Goal: Communication & Community: Ask a question

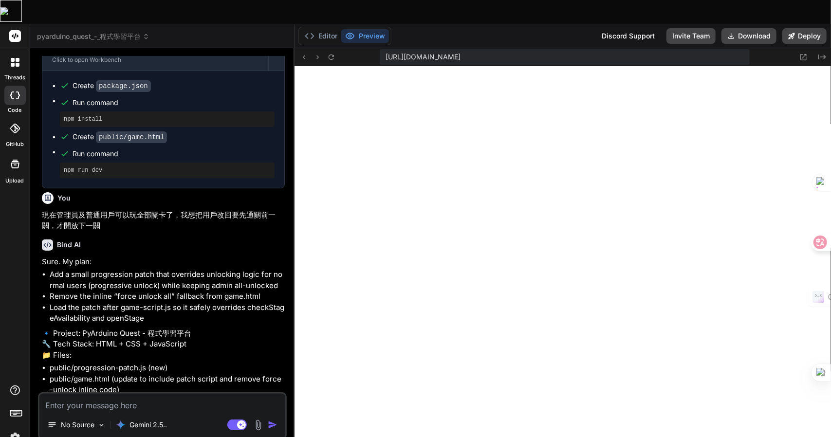
scroll to position [1508, 0]
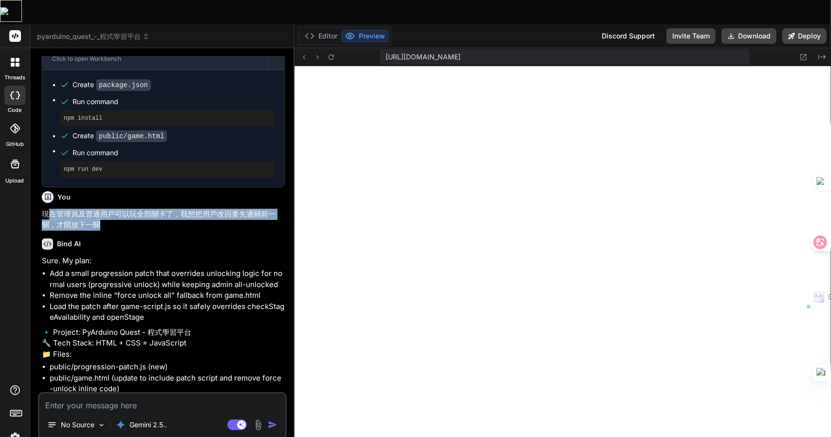
drag, startPoint x: 111, startPoint y: 207, endPoint x: 50, endPoint y: 194, distance: 62.6
click at [50, 209] on p "現在管理員及普通用戶可以玩全部關卡了，我想把用戶改回要先通關前一關，才開放下一關" at bounding box center [163, 220] width 243 height 22
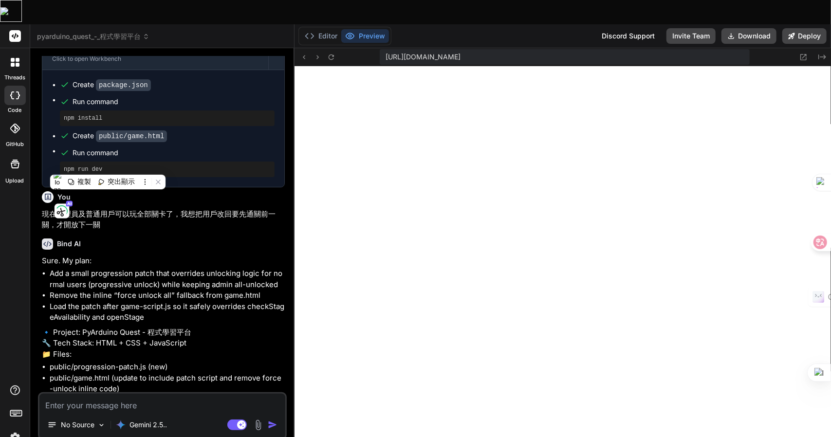
click at [234, 256] on p "Sure. My plan:" at bounding box center [163, 261] width 243 height 11
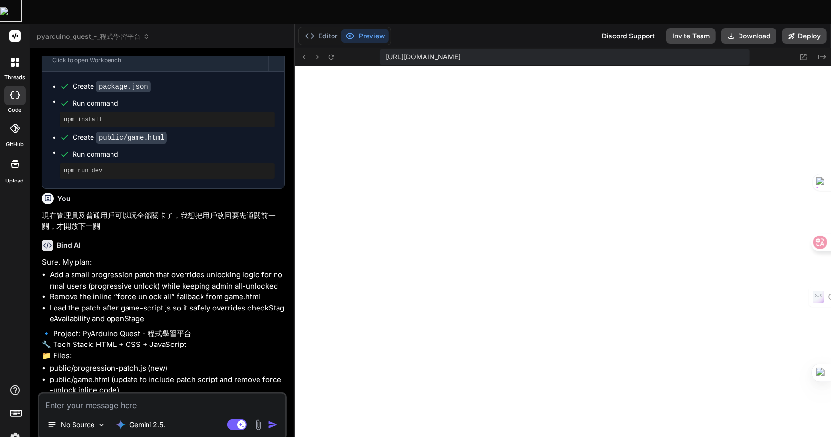
scroll to position [1506, 0]
drag, startPoint x: 55, startPoint y: 199, endPoint x: 165, endPoint y: 194, distance: 110.1
click at [165, 211] on p "現在管理員及普通用戶可以玩全部關卡了，我想把用戶改回要先通關前一關，才開放下一關" at bounding box center [163, 222] width 243 height 22
copy p "管理員及普通用戶可以玩全部關卡"
click at [67, 394] on textarea at bounding box center [162, 403] width 246 height 18
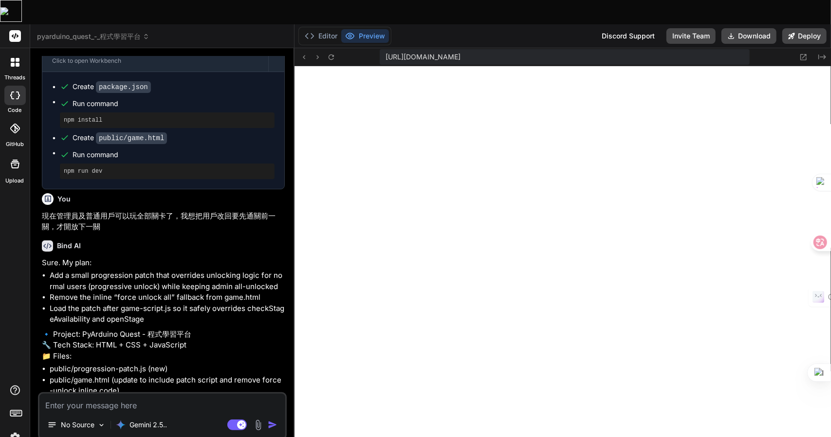
paste textarea "管理員及普通用戶可以玩全部關卡"
type textarea "管理員及普通用戶可以玩全部關卡"
type textarea "x"
click at [47, 394] on textarea "管理員及普通用戶可以玩全部關卡" at bounding box center [162, 403] width 246 height 18
type textarea "竹管理員及普通用戶可以玩全部關卡"
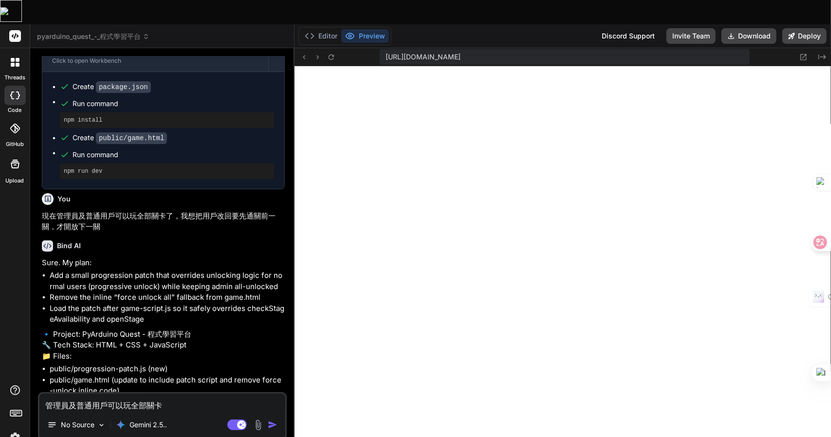
type textarea "x"
type textarea "竹手管理員及普通用戶可以玩全部關卡"
type textarea "x"
type textarea "竹手戈管理員及普通用戶可以玩全部關卡"
type textarea "x"
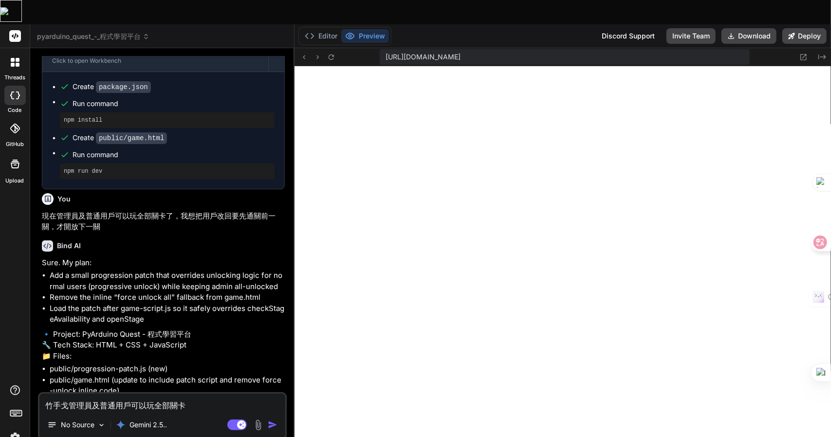
type textarea "我管理員及普通用戶可以玩全部關卡"
type textarea "x"
type textarea "我一管理員及普通用戶可以玩全部關卡"
type textarea "x"
type textarea "我一田管理員及普通用戶可以玩全部關卡"
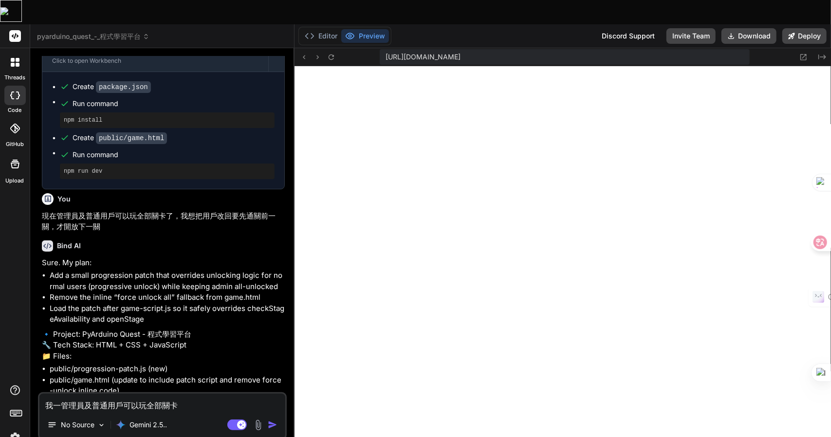
type textarea "x"
type textarea "我管理員及普通用戶可以玩全部關卡"
type textarea "x"
type textarea "我一管理員及普通用戶可以玩全部關卡"
type textarea "x"
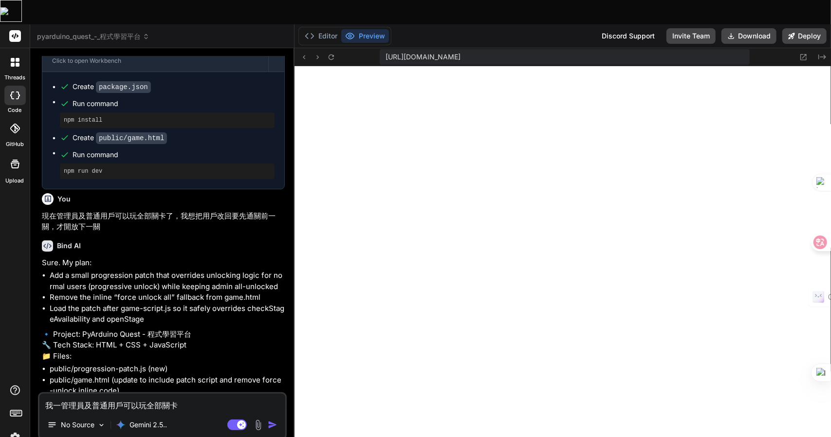
type textarea "我一田管理員及普通用戶可以玩全部關卡"
type textarea "x"
type textarea "我一田女管理員及普通用戶可以玩全部關卡"
type textarea "x"
type textarea "我要管理員及普通用戶可以玩全部關卡"
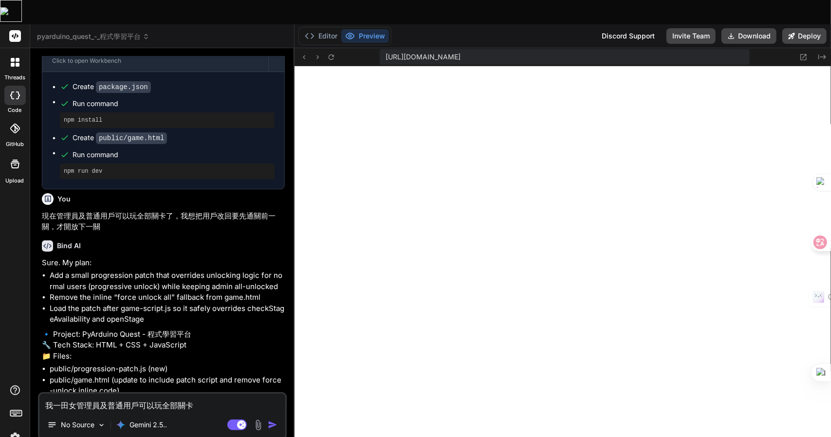
type textarea "x"
type textarea "我要管理員及普通用戶可以玩全部關卡Z"
type textarea "x"
type textarea "我要管理員及普通用戶可以玩全部關卡Z難"
type textarea "x"
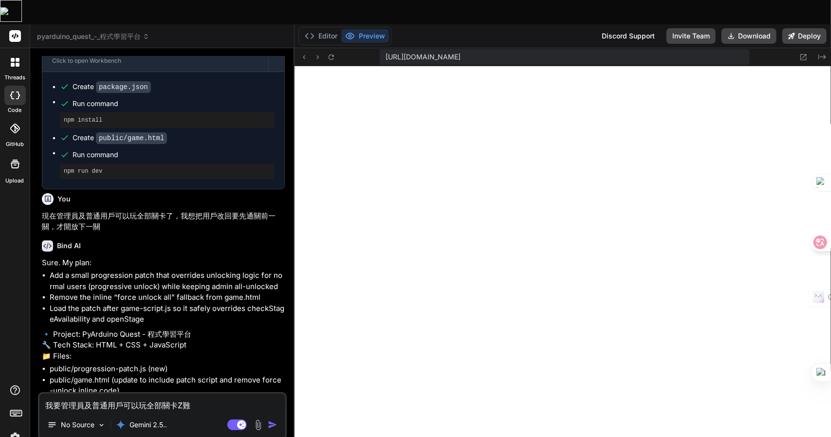
type textarea "我要管理員及普通用戶可以玩全部關卡Z難日"
type textarea "x"
type textarea "我要管理員及普通用戶可以玩全部關卡Z難日月"
type textarea "x"
type textarea "我要管理員及普通用戶可以玩全部關卡，"
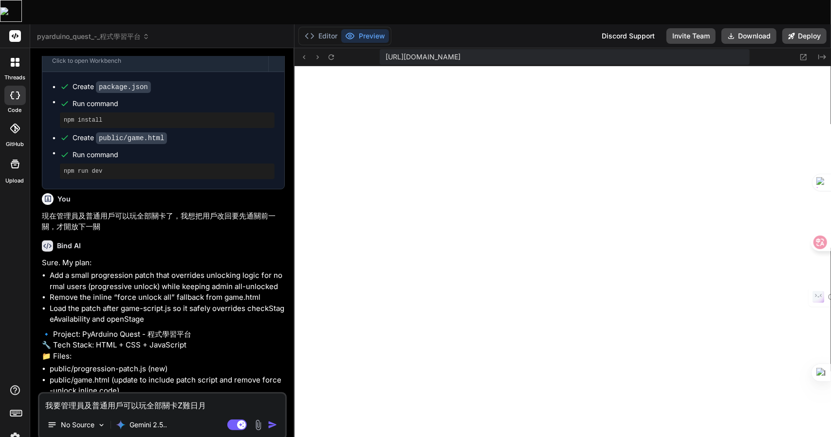
type textarea "x"
type textarea "我要管理員及普通用戶可以玩全部關卡，卜"
type textarea "x"
type textarea "我要管理員及普通用戶可以玩全部關卡，卜口"
type textarea "x"
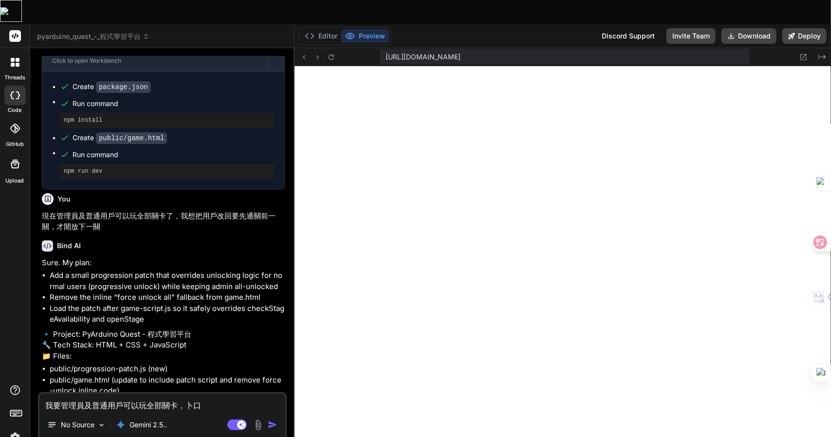
type textarea "我要管理員及普通用戶可以玩全部關卡，卜口手"
type textarea "x"
type textarea "我要管理員及普通用戶可以玩全部關卡，卜口手一"
type textarea "x"
type textarea "我要管理員及普通用戶可以玩全部關卡，卜口手一月"
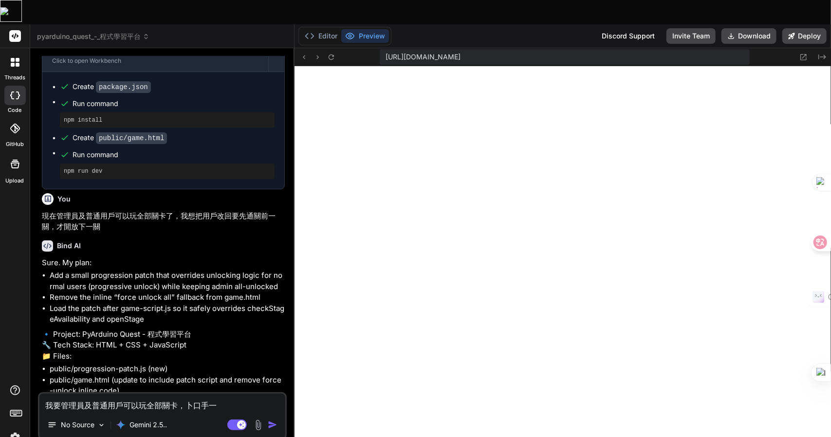
type textarea "x"
type textarea "我要管理員及普通用戶可以玩全部關卡，請"
type textarea "x"
type textarea "我要管理員及普通用戶可以玩全部關卡，請人"
type textarea "x"
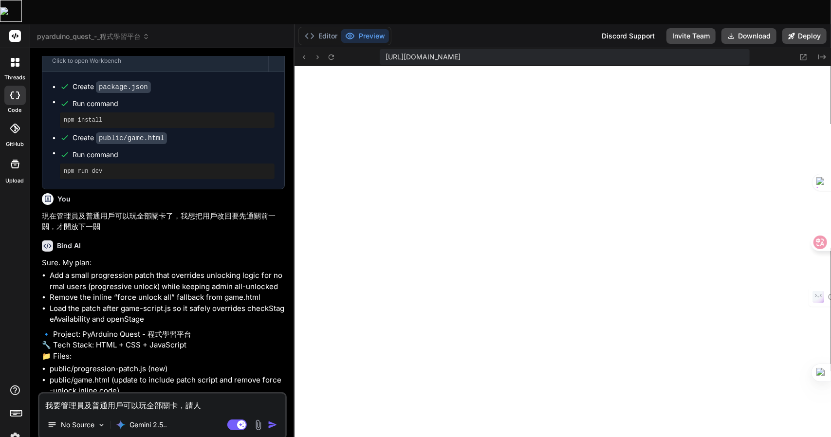
type textarea "我要管理員及普通用戶可以玩全部關卡，請人中"
type textarea "x"
type textarea "我要管理員及普通用戶可以玩全部關卡，請人中人"
type textarea "x"
type textarea "我要管理員及普通用戶可以玩全部關卡，請人中人竹"
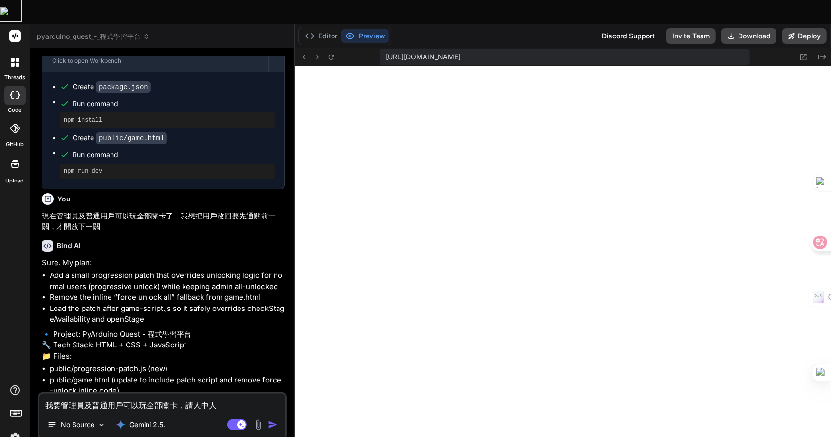
type textarea "x"
type textarea "我要管理員及普通用戶可以玩全部關卡，請修"
type textarea "x"
type textarea "我要管理員及普通用戶可以玩全部關卡，請修一"
type textarea "x"
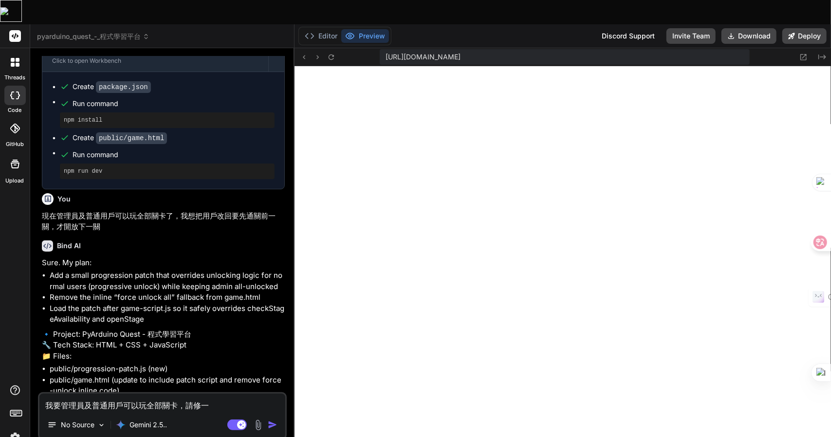
type textarea "我要管理員及普通用戶可以玩全部關卡，請修一卜"
type textarea "x"
type textarea "我要管理員及普通用戶可以玩全部關卡，請修一卜中"
type textarea "x"
type textarea "我要管理員及普通用戶可以玩全部關卡，請修一卜中一"
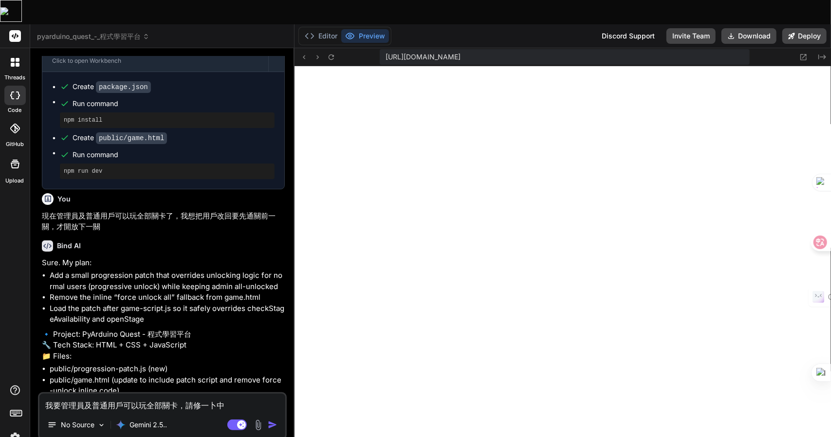
type textarea "x"
type textarea "我要管理員及普通用戶可以玩全部關卡，請修正"
type textarea "x"
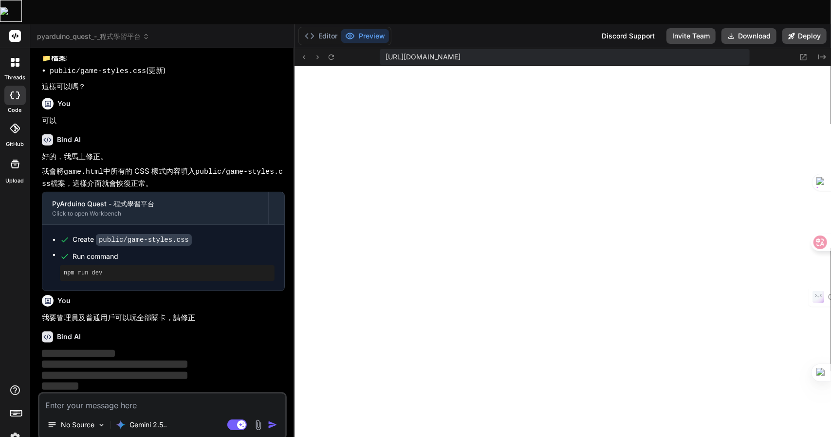
scroll to position [2367, 0]
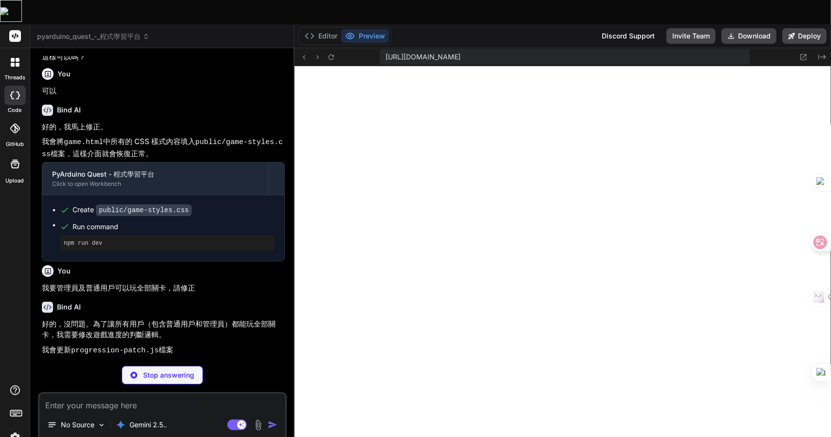
type textarea "x"
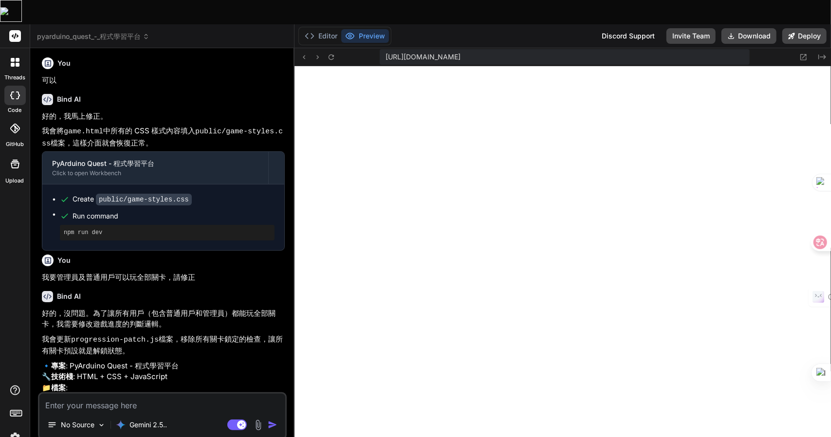
scroll to position [2460, 0]
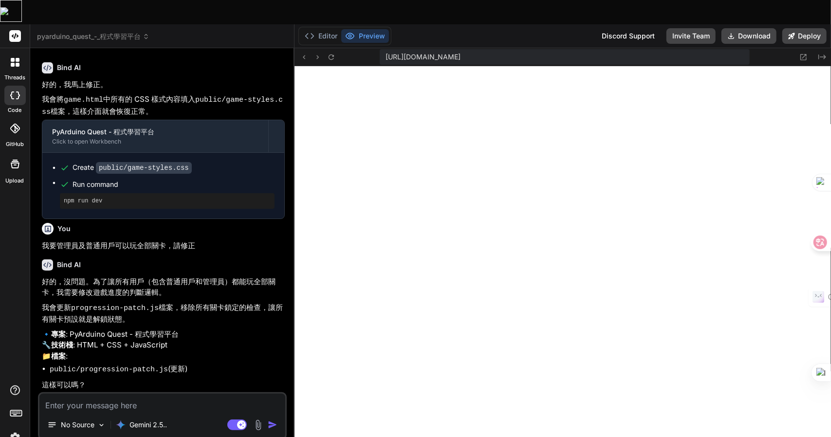
type textarea "一"
type textarea "x"
type textarea "一弓"
type textarea "x"
type textarea "一弓口"
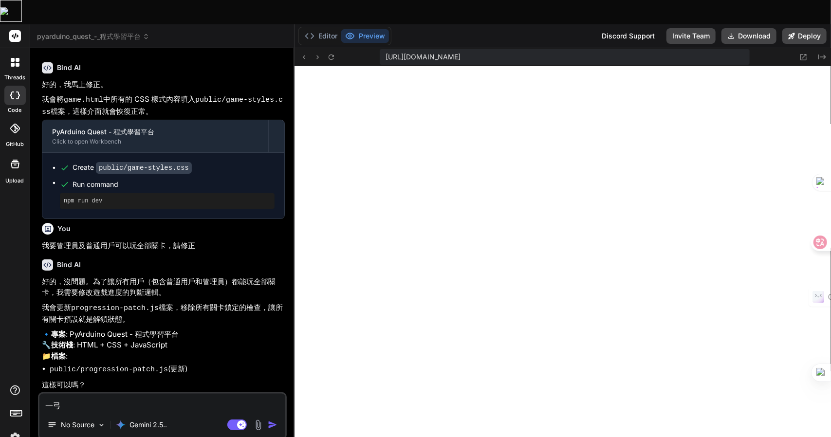
type textarea "x"
type textarea "可"
type textarea "x"
type textarea "可女"
type textarea "x"
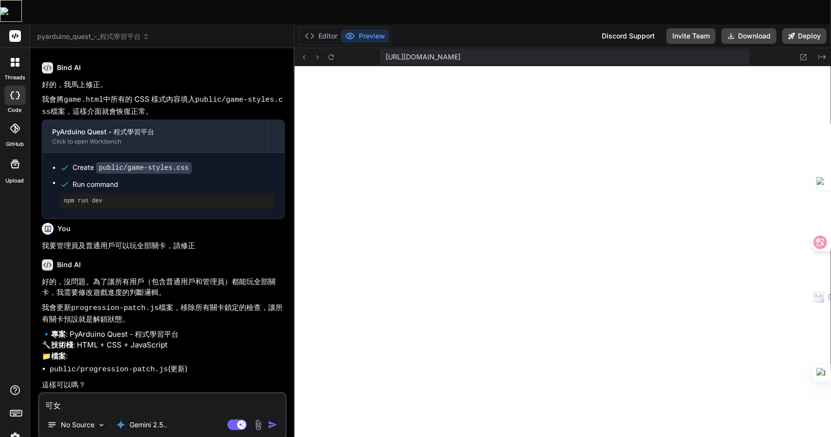
type textarea "可女[PERSON_NAME]"
type textarea "x"
type textarea "可女戈人"
type textarea "x"
type textarea "可以"
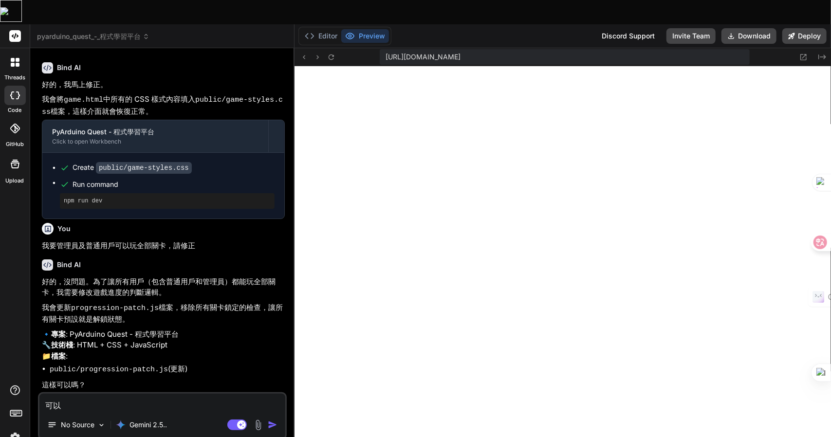
type textarea "x"
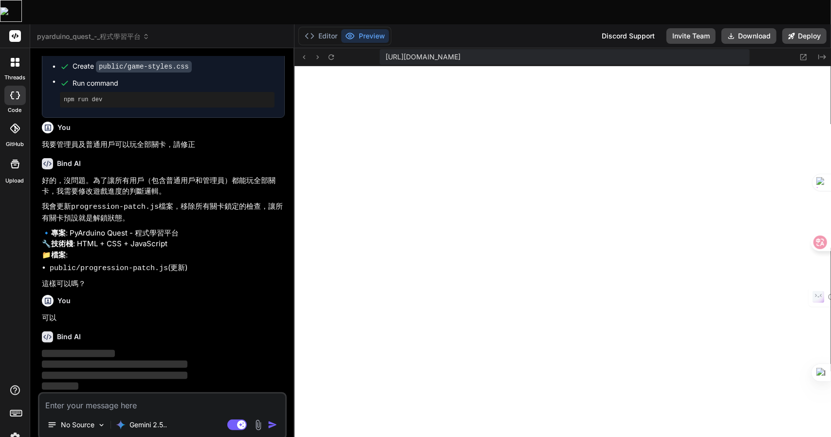
scroll to position [2561, 0]
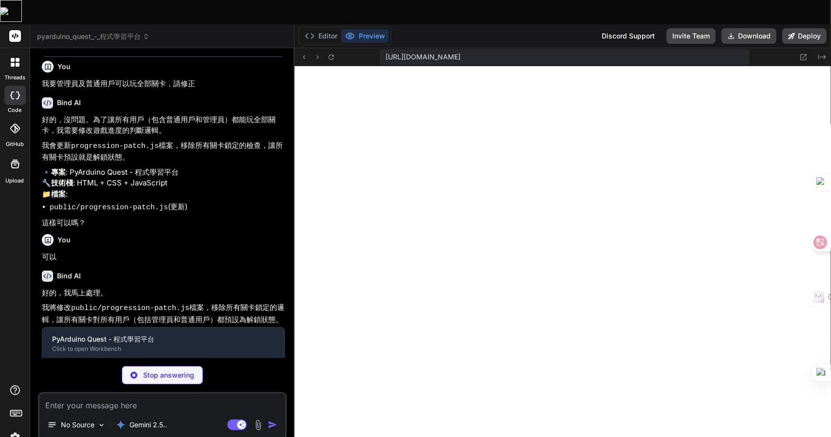
type textarea "x"
type textarea "} }, 0); // 使用 setTimeout 確保它在 game-script.js 的 DOMContentLoaded 之後運行 }); })();"
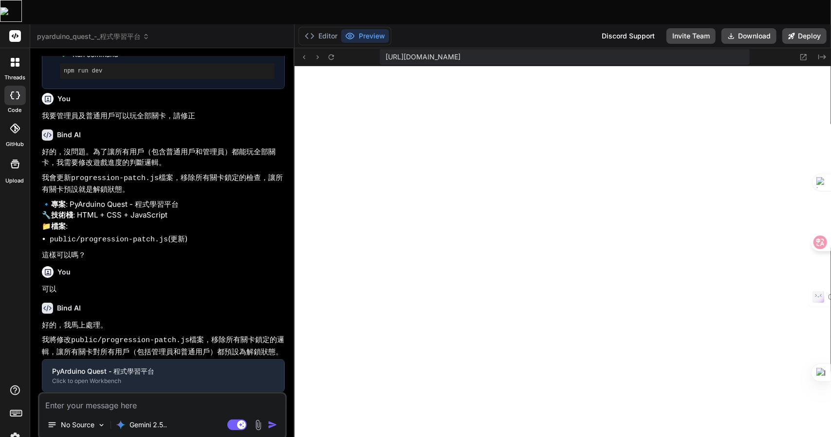
type textarea "x"
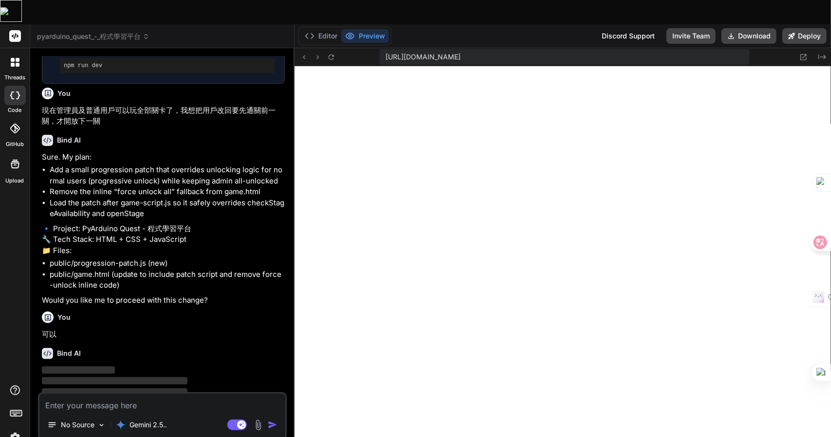
scroll to position [1612, 0]
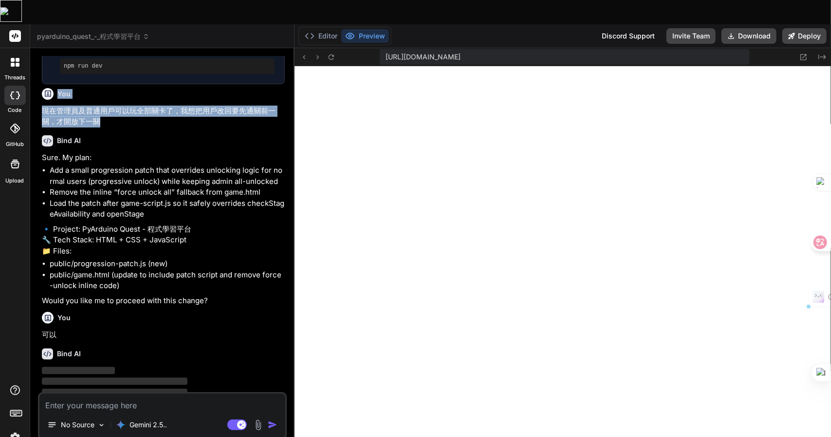
drag, startPoint x: 120, startPoint y: 105, endPoint x: 38, endPoint y: 79, distance: 85.6
click at [38, 79] on div "You 管理員模式還是不行 Bind AI 我再次為這個反覆出現的問題，致上最深的歉意。這顯然是一個非常頑固的錯誤，之前的修正都未能根除問題，這完全是我的疏失…" at bounding box center [162, 258] width 249 height 405
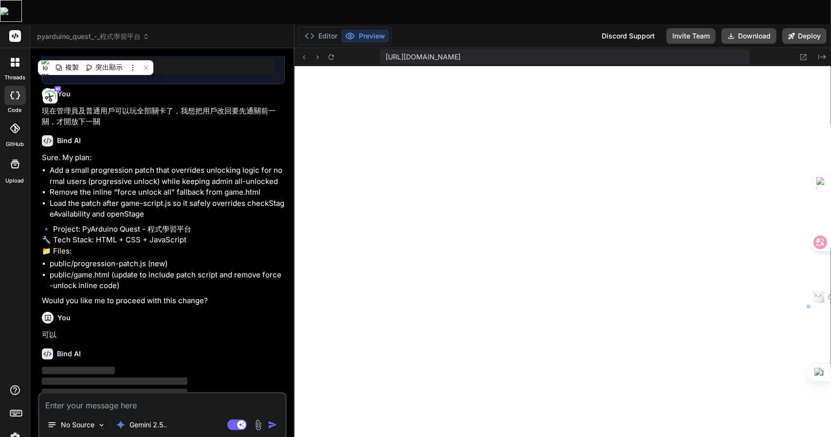
click at [38, 79] on div "You 管理員模式還是不行 Bind AI 我再次為這個反覆出現的問題，致上最深的歉意。這顯然是一個非常頑固的錯誤，之前的修正都未能根除問題，這完全是我的疏失…" at bounding box center [162, 258] width 249 height 405
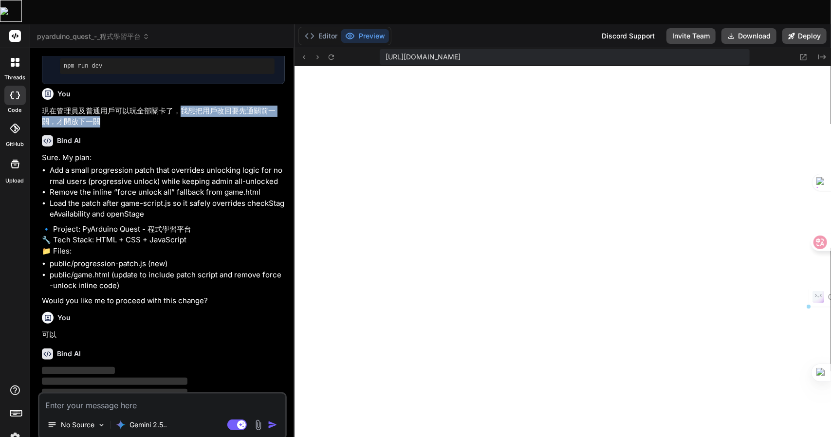
drag, startPoint x: 181, startPoint y: 89, endPoint x: 191, endPoint y: 101, distance: 16.3
click at [191, 106] on p "現在管理員及普通用戶可以玩全部關卡了，我想把用戶改回要先通關前一關，才開放下一關" at bounding box center [163, 117] width 243 height 22
copy p "我想把用戶改回要先通關前一關，才開放下一關"
click at [103, 394] on textarea at bounding box center [162, 403] width 246 height 18
paste textarea "我想把用戶改回要先通關前一關，才開放下一關"
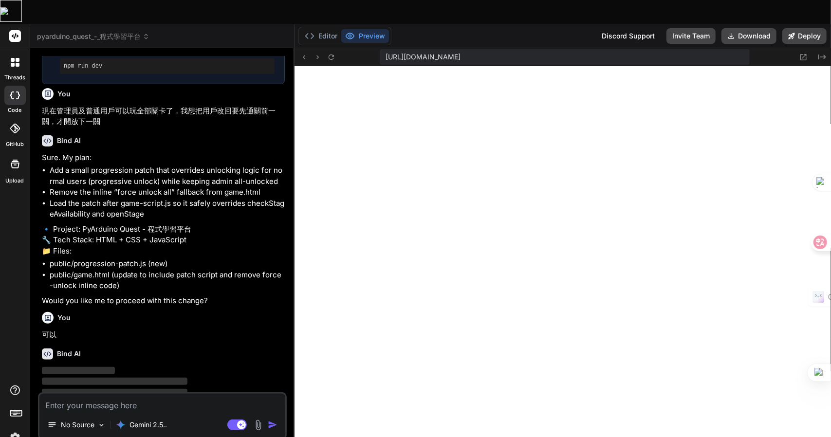
type textarea "我想把用戶改回要先通關前一關，才開放下一關"
type textarea "x"
type textarea "我想把用戶改回要先通關前一關，才開放下一關Z"
type textarea "x"
type textarea "我想把用戶改回要先通關前一關，才開放下一關Z難"
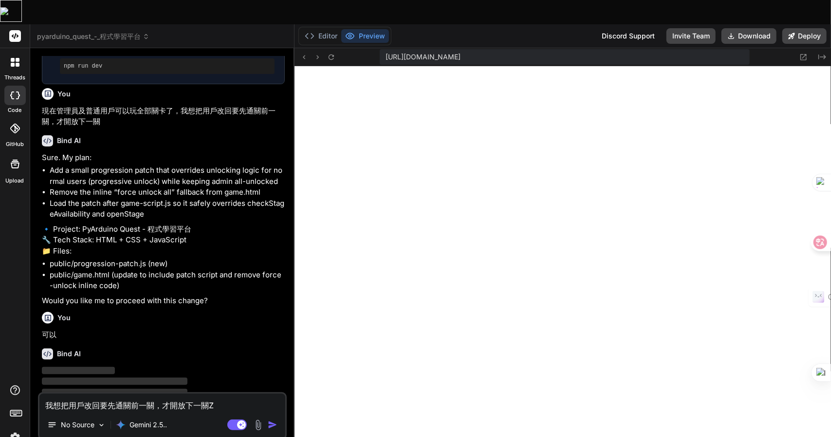
type textarea "x"
type textarea "我想把用戶改回要先通關前一關，才開放下一關Z難日"
type textarea "x"
type textarea "我想把用戶改回要先通關前一關，才開放下一關Z難日月"
type textarea "x"
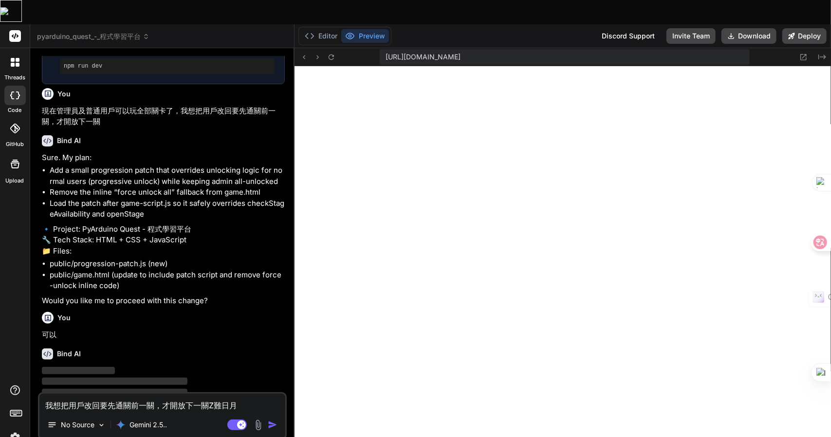
type textarea "我想把用戶改回要先通關前一關，才開放下一關，"
type textarea "x"
type textarea "我想把用戶改回要先通關前一關，才開放下一關，竹"
type textarea "x"
type textarea "我想把用戶改回要先通關前一關，才開放下一關，竹十"
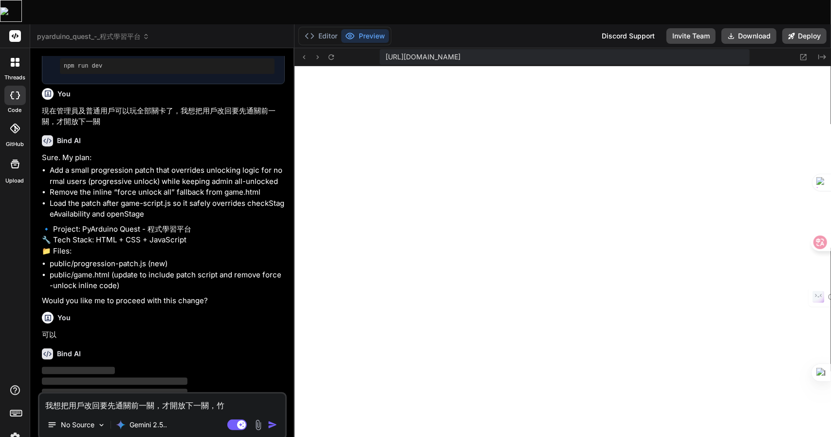
type textarea "x"
type textarea "我想把用戶改回要先通關前一關，才開放下一關，竹十口"
type textarea "x"
type textarea "我想把用戶改回要先通關前一關，才開放下一關，竹十口口"
type textarea "x"
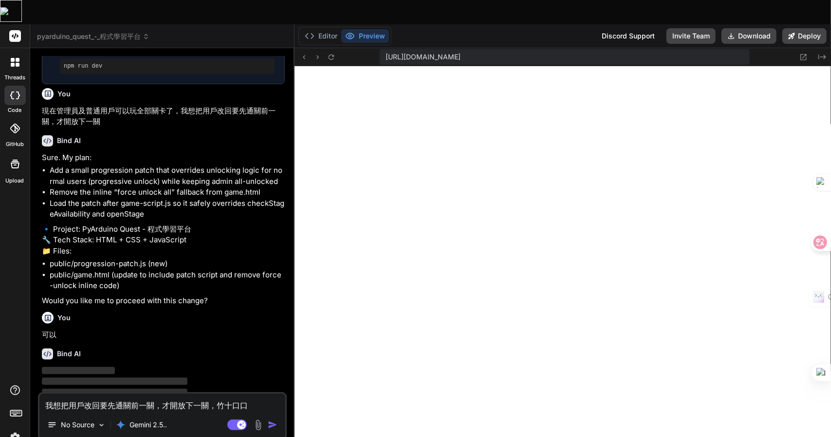
type textarea "我想把用戶改回要先通關前一關，才開放下一關，管"
type textarea "x"
type textarea "我想把用戶改回要先通關前一關，才開放下一關，管一"
type textarea "x"
type textarea "我想把用戶改回要先通關前一關，才開放下一關，管一土"
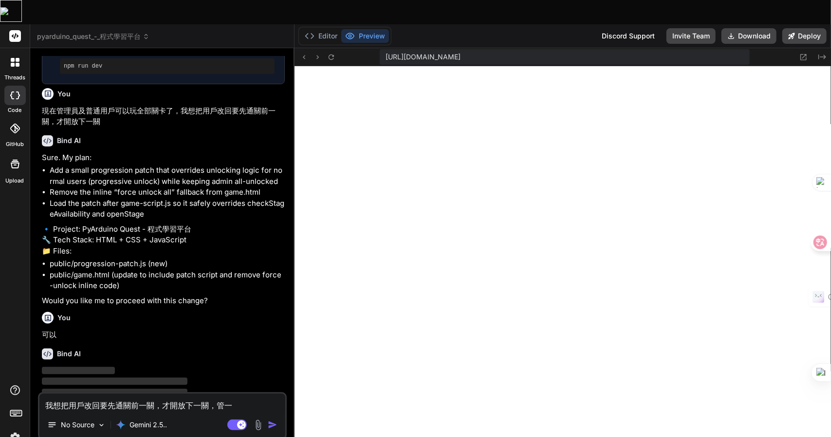
type textarea "x"
type textarea "我想把用戶改回要先通關前一關，才開放下一關，管一土田"
type textarea "x"
type textarea "我想把用戶改回要先通關前一關，才開放下一關，管一土田土"
type textarea "x"
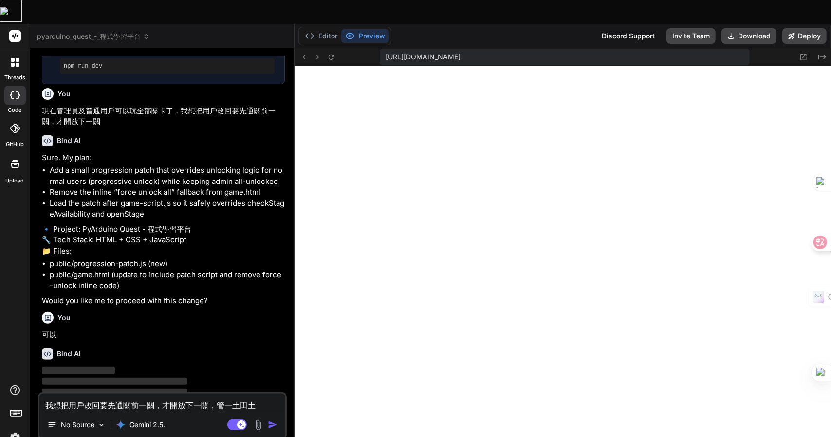
type textarea "我想把用戶改回要先通關前一關，才開放下一關，管理"
type textarea "x"
type textarea "我想把用戶改回要先通關前一關，才開放下一關，管理口"
type textarea "x"
type textarea "我想把用戶改回要先通關前一關，才開放下一關，管理口月"
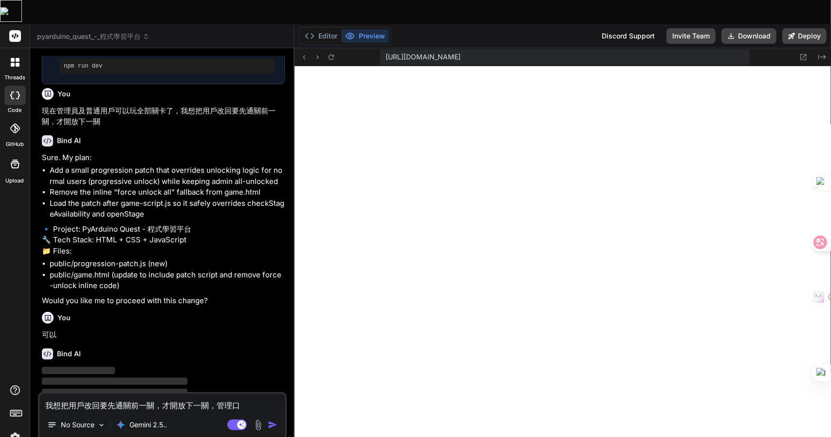
type textarea "x"
type textarea "我想把用戶改回要先通關前一關，才開放下一關，管理口月山"
type textarea "x"
type textarea "我想把用戶改回要先通關前一關，才開放下一關，管理口月山金"
type textarea "x"
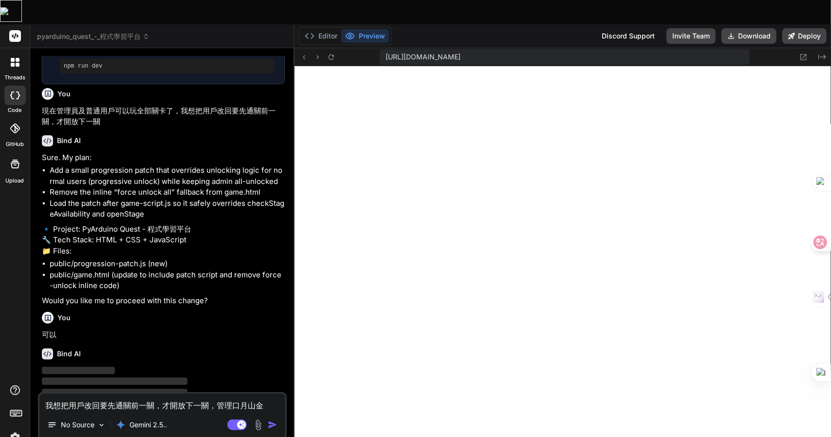
type textarea "我想把用戶改回要先通關前一關，才開放下一關，管理員"
type textarea "x"
type textarea "我想把用戶改回要先通關前一關，才開放下一關，管理員一"
type textarea "x"
type textarea "我想把用戶改回要先通關前一關，才開放下一關，管理員一火"
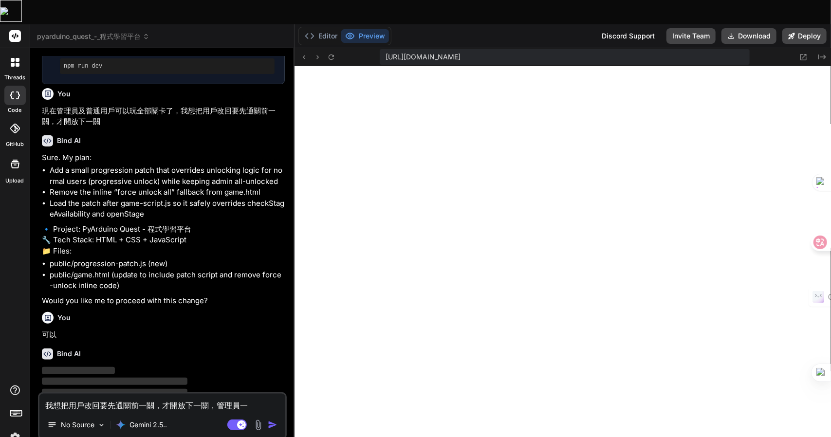
type textarea "x"
type textarea "我想把用戶改回要先通關前一關，才開放下一關，管理員不"
type textarea "x"
type textarea "我想把用戶改回要先通關前一關，才開放下一關，管理員不女"
type textarea "x"
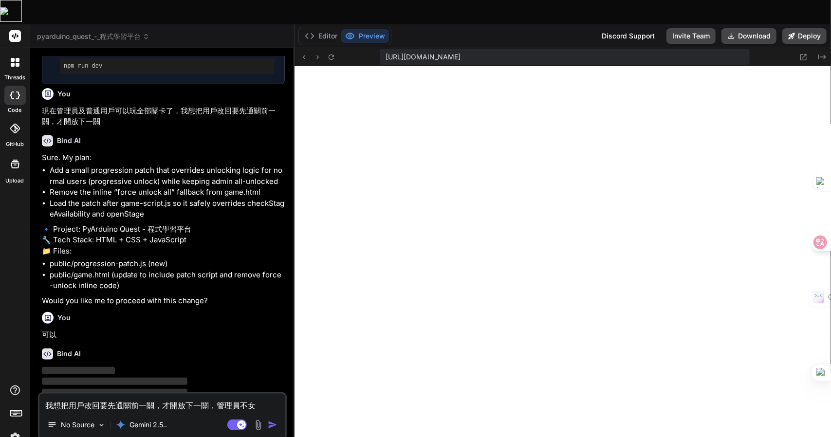
type textarea "我想把用戶改回要先通關前一關，才開放下一關，管理員不女火"
type textarea "x"
type textarea "我想把用戶改回要先通關前一關，才開放下一關，管理員不女火人"
type textarea "x"
type textarea "我想把用戶改回要先通關前一關，才開放下一關，管理員不女火人大"
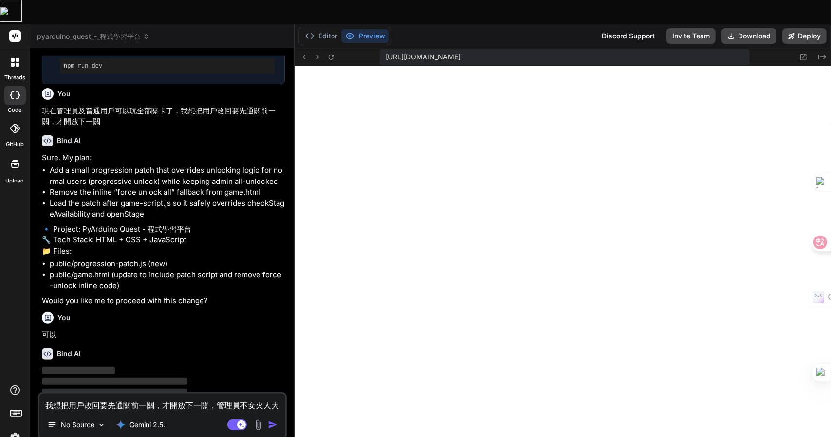
type textarea "x"
type textarea "我想把用戶改回要先通關前一關，才開放下一關，管理員不變"
type textarea "x"
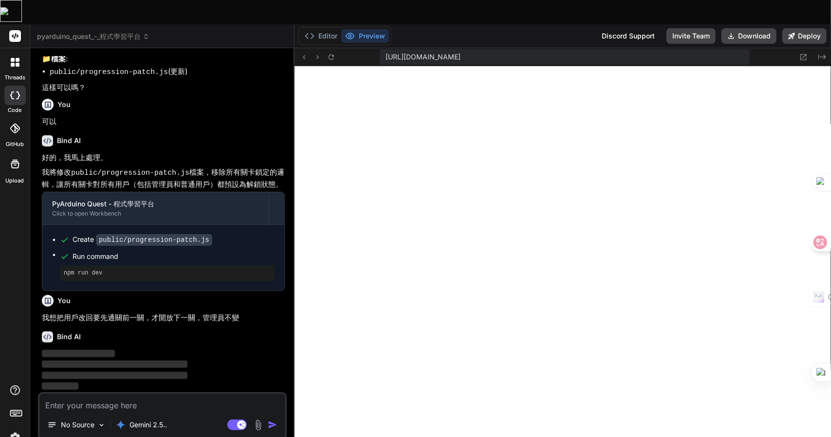
scroll to position [2755, 0]
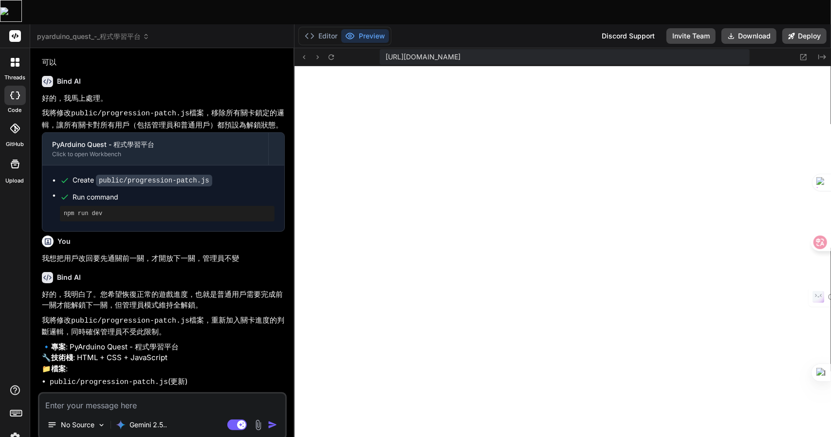
type textarea "x"
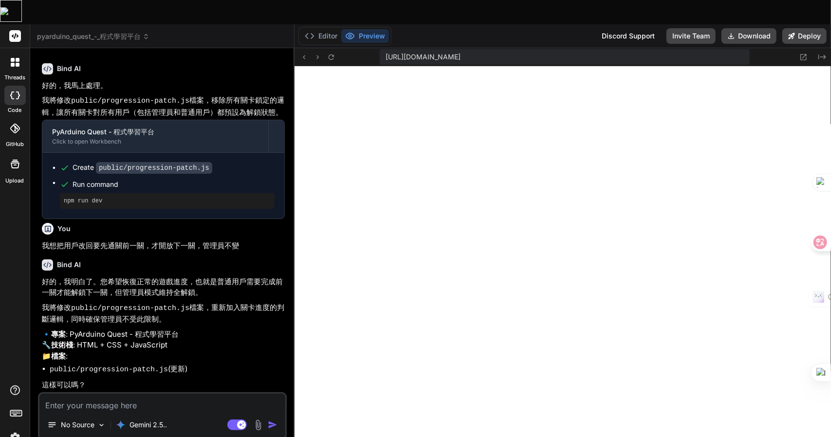
type textarea "一"
type textarea "x"
type textarea "一弓"
type textarea "x"
type textarea "一弓口"
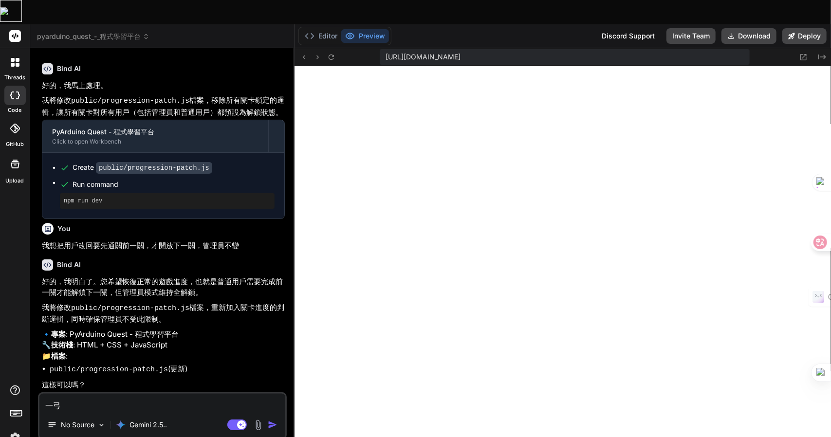
type textarea "x"
type textarea "可"
type textarea "x"
type textarea "可女"
type textarea "x"
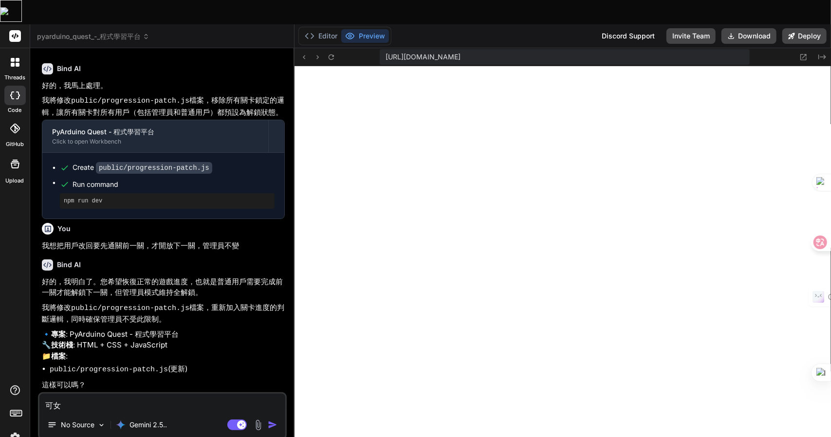
type textarea "可女[PERSON_NAME]"
type textarea "x"
type textarea "可女戈人"
type textarea "x"
type textarea "可以"
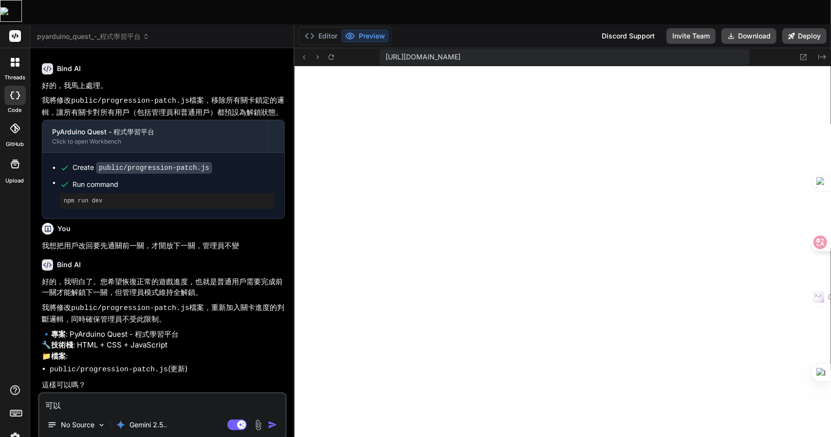
type textarea "x"
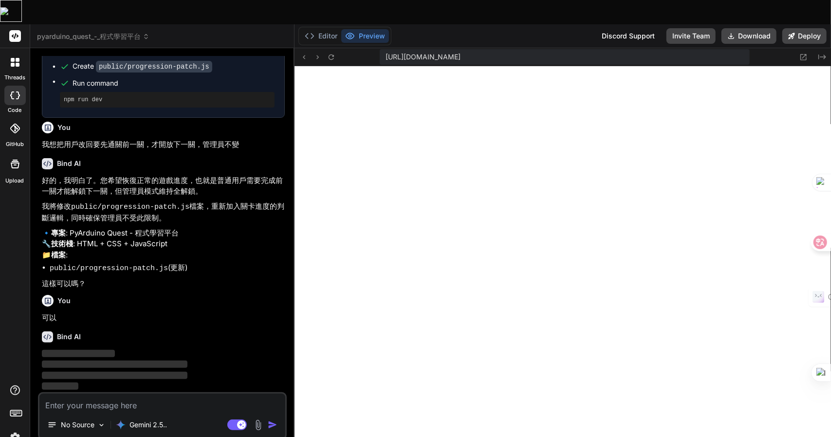
scroll to position [2927, 0]
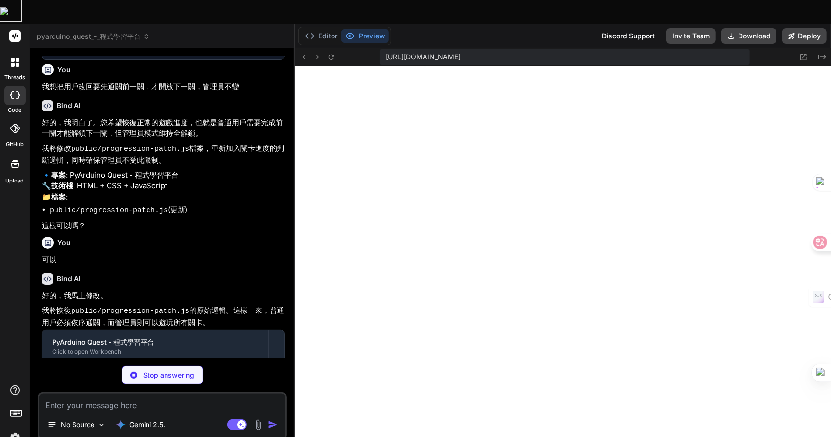
type textarea "x"
type textarea "}); })();"
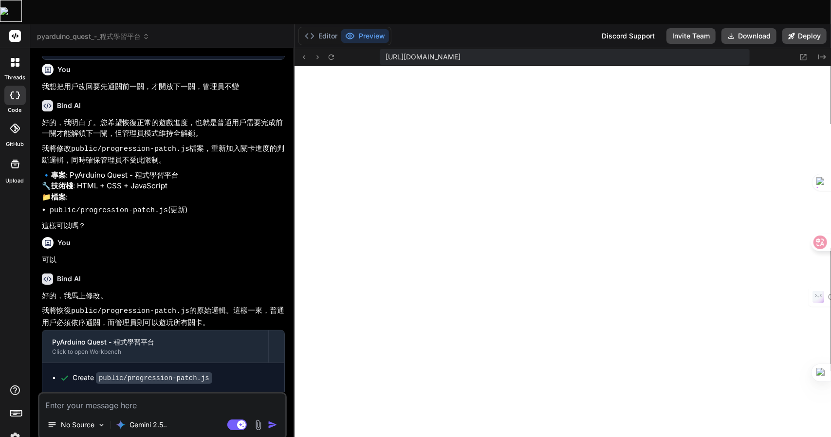
scroll to position [3235, 0]
type textarea "x"
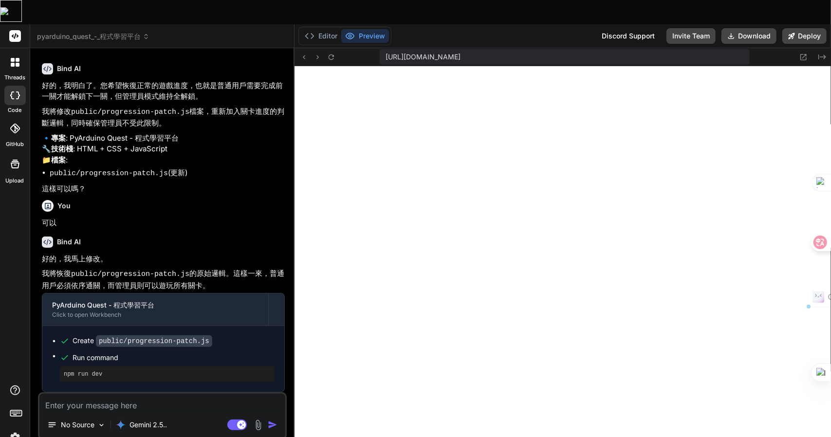
drag, startPoint x: 115, startPoint y: 259, endPoint x: 200, endPoint y: 262, distance: 84.8
click at [200, 268] on p "我將恢復 public/progression-patch.js 的原始邏輯。這樣一來，普通用戶必須依序通關，而管理員則可以遊玩所有關卡。" at bounding box center [163, 279] width 243 height 23
copy p "管理員則可以遊玩所有關卡"
click at [92, 394] on textarea at bounding box center [162, 403] width 246 height 18
paste textarea "管理員則可以遊玩所有關卡"
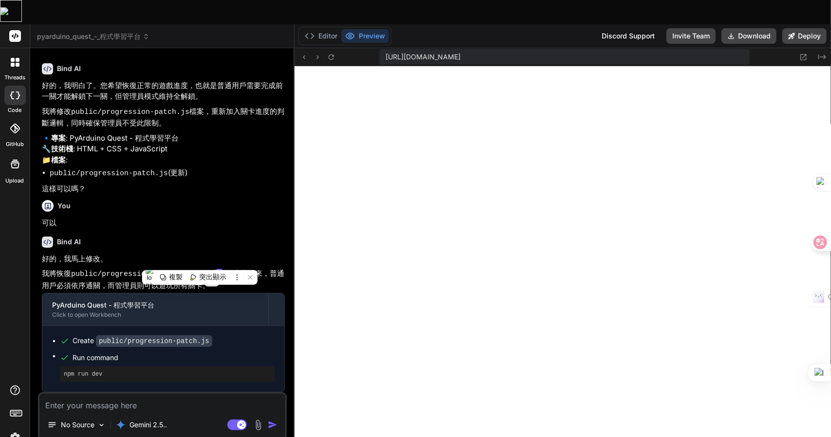
type textarea "管理員則可以遊玩所有關卡"
type textarea "x"
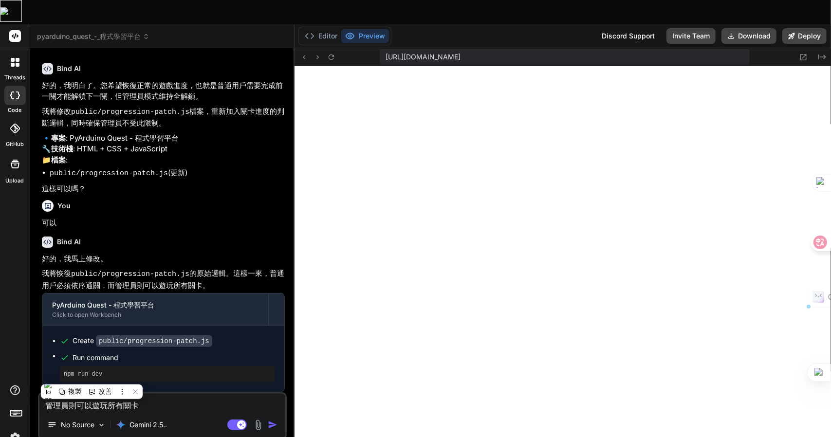
type textarea "管理員一可以遊玩所有關卡"
type textarea "x"
type textarea "管理員一火可以遊玩所有關卡"
type textarea "x"
type textarea "管理員不可以遊玩所有關卡"
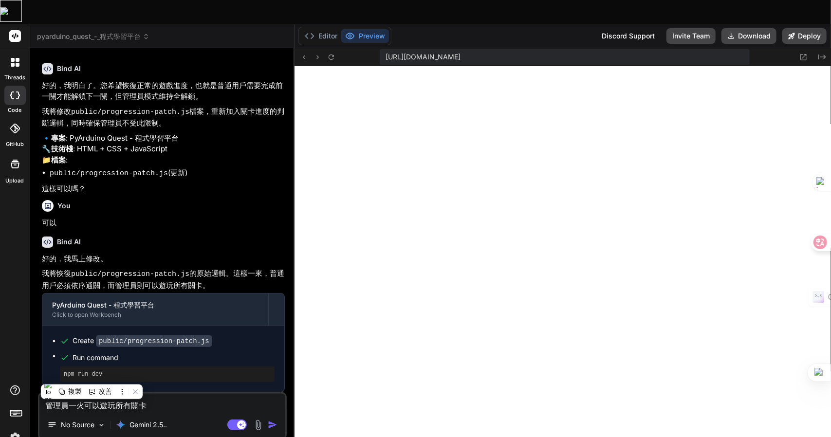
type textarea "x"
type textarea "管理員不可以遊玩所有關卡Z"
type textarea "x"
type textarea "管理員不可以遊玩所有關卡Z難"
type textarea "x"
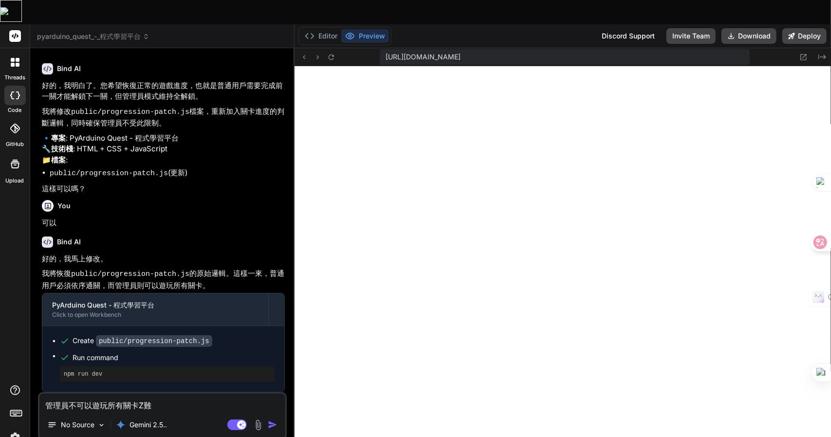
type textarea "管理員不可以遊玩所有關卡Z難日"
type textarea "x"
type textarea "管理員不可以遊玩所有關卡Z難日月"
type textarea "x"
type textarea "管理員不可以遊玩所有關卡，"
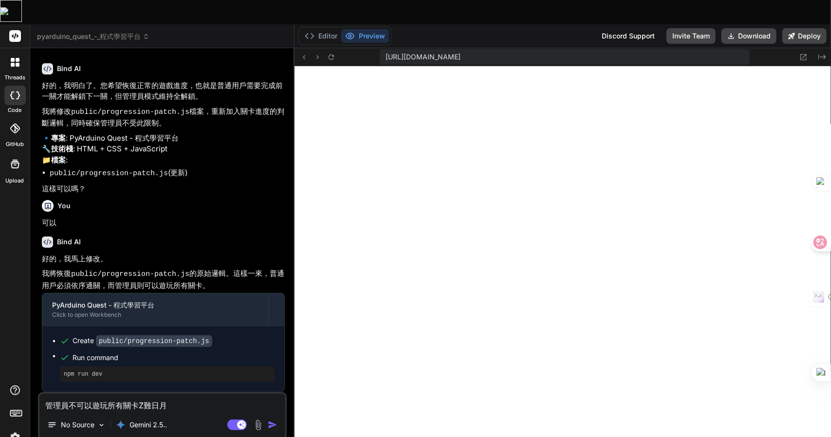
type textarea "x"
type textarea "管理員不可以遊玩所有關卡，卜"
type textarea "x"
type textarea "管理員不可以遊玩所有關卡，[PERSON_NAME]口"
type textarea "x"
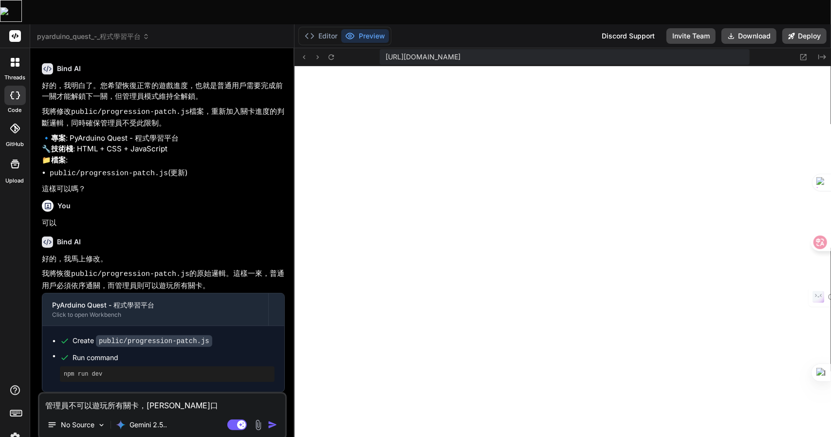
type textarea "管理員不可以遊玩所有關卡，[PERSON_NAME]"
type textarea "x"
type textarea "管理員不可以遊玩所有關卡，卜口一手"
type textarea "x"
type textarea "管理員不可以遊玩所有關卡，卜口一手月"
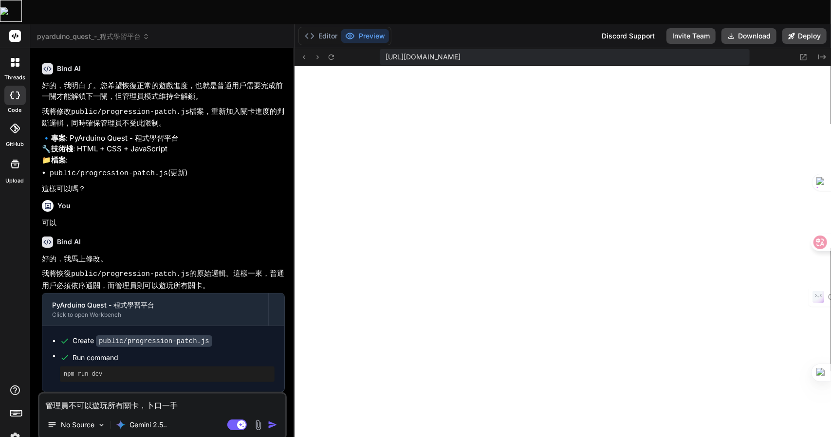
type textarea "x"
type textarea "管理員不可以遊玩所有關卡，人"
type textarea "x"
type textarea "管理員不可以遊玩所有關卡，"
type textarea "x"
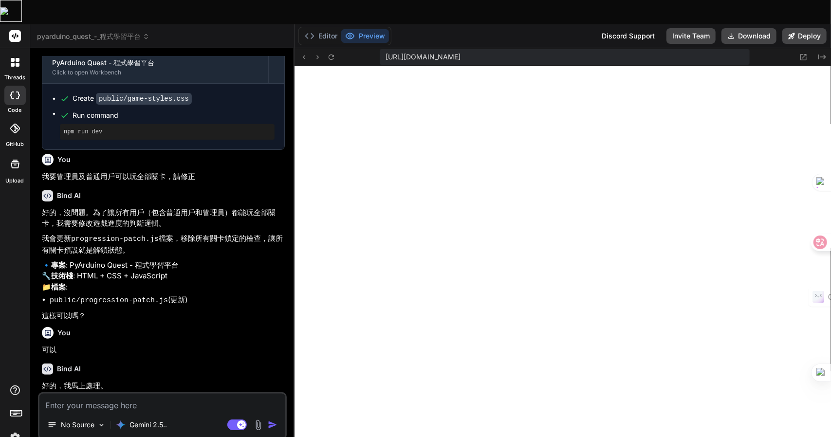
scroll to position [2467, 0]
drag, startPoint x: 200, startPoint y: 189, endPoint x: 43, endPoint y: 189, distance: 156.8
click at [43, 183] on p "我要管理員及普通用戶可以玩全部關卡，請修正" at bounding box center [163, 177] width 243 height 11
copy p "我要管理員及普通用戶可以玩全部關卡，請修正"
click at [101, 394] on textarea at bounding box center [162, 403] width 246 height 18
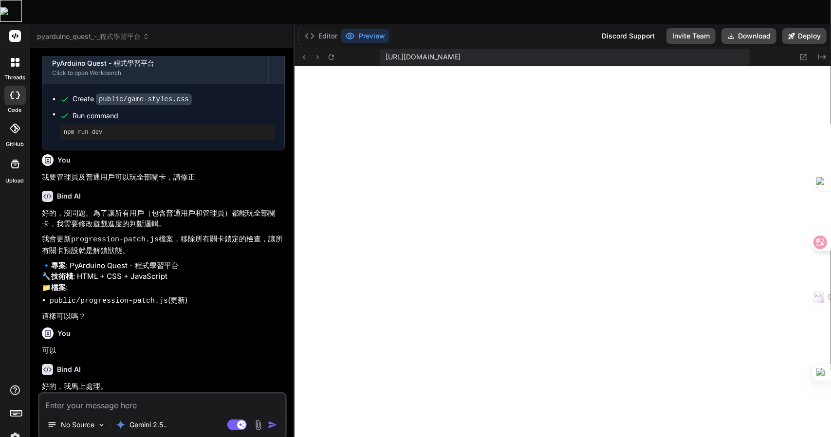
paste textarea "我要管理員及普通用戶可以玩全部關卡，請修正"
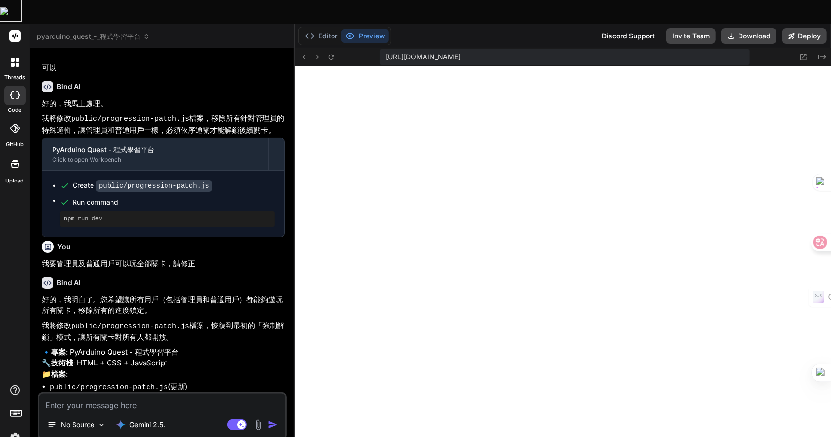
scroll to position [3560, 0]
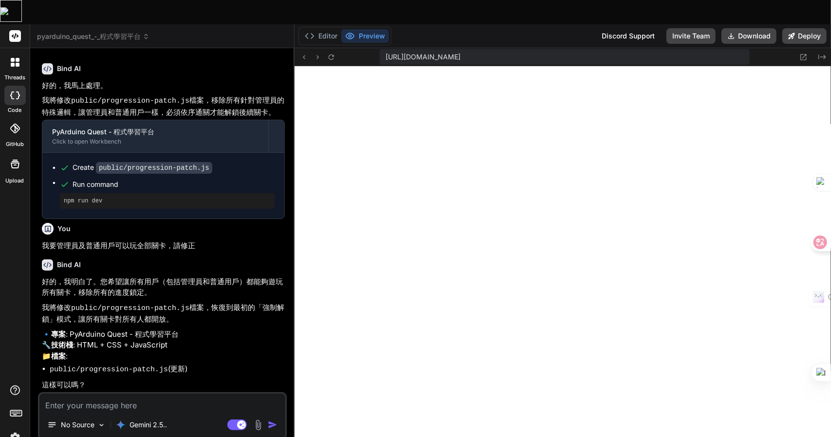
click at [110, 394] on textarea at bounding box center [162, 403] width 246 height 18
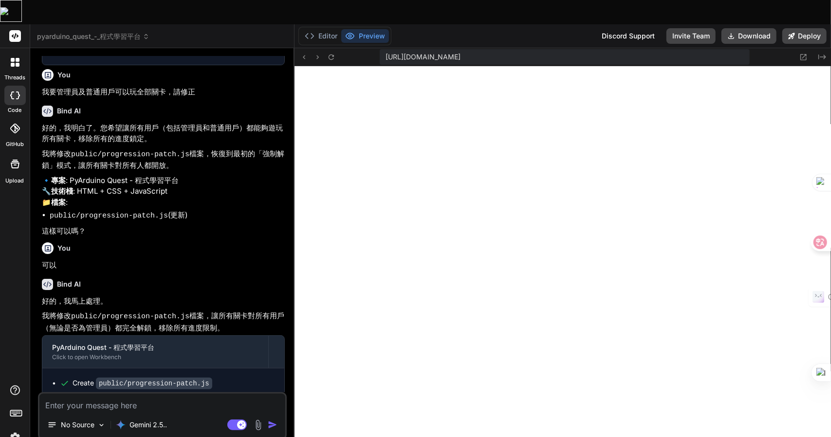
scroll to position [3755, 0]
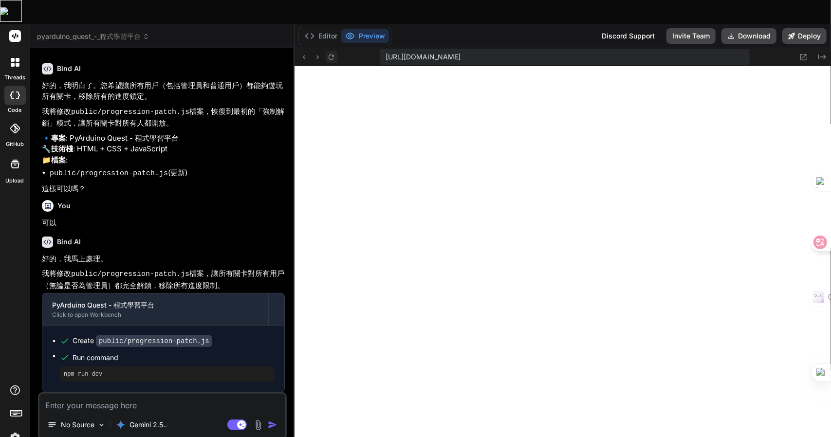
click at [330, 53] on icon at bounding box center [331, 57] width 8 height 8
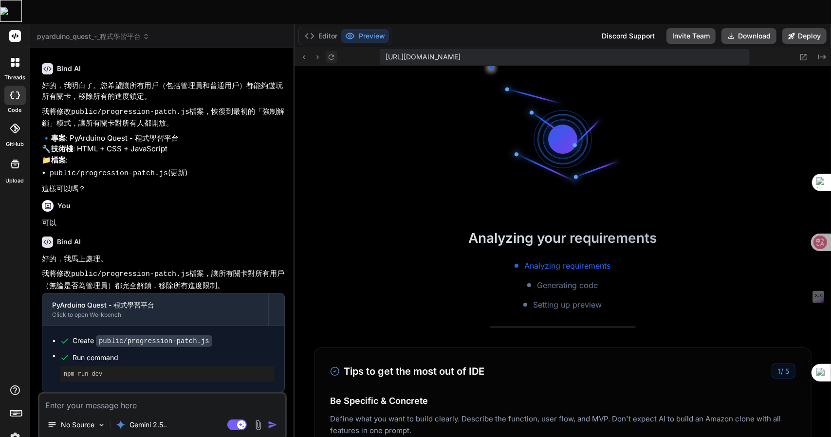
scroll to position [4217, 0]
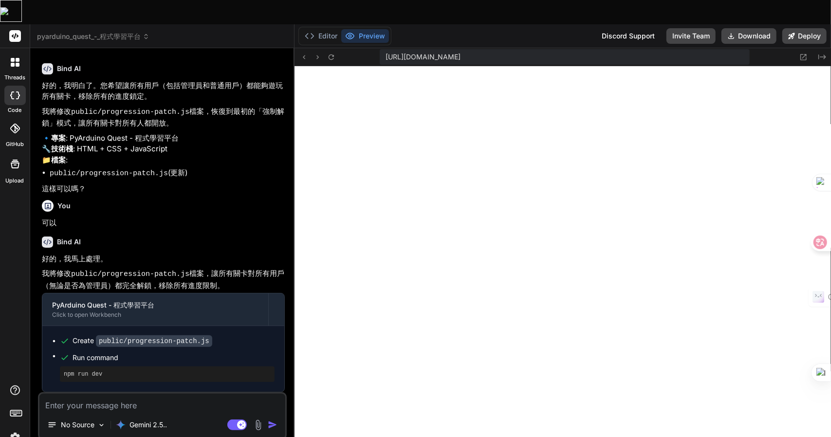
click at [322, 27] on div "Editor Preview" at bounding box center [344, 36] width 93 height 19
click at [322, 29] on button "Editor" at bounding box center [321, 36] width 40 height 14
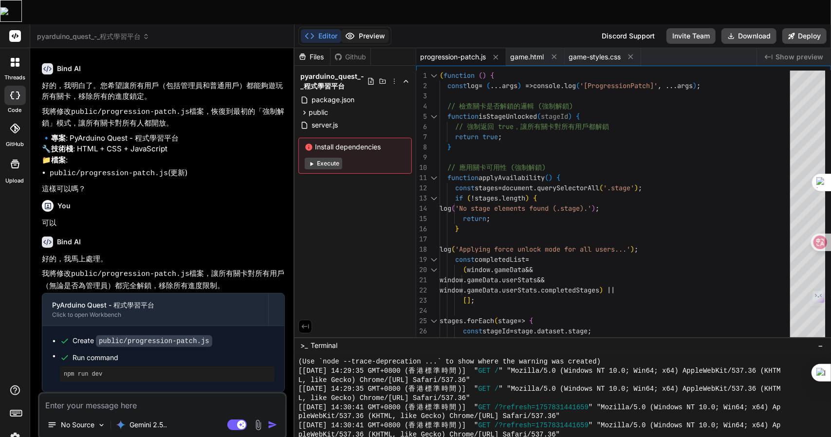
click at [352, 31] on icon at bounding box center [350, 36] width 10 height 10
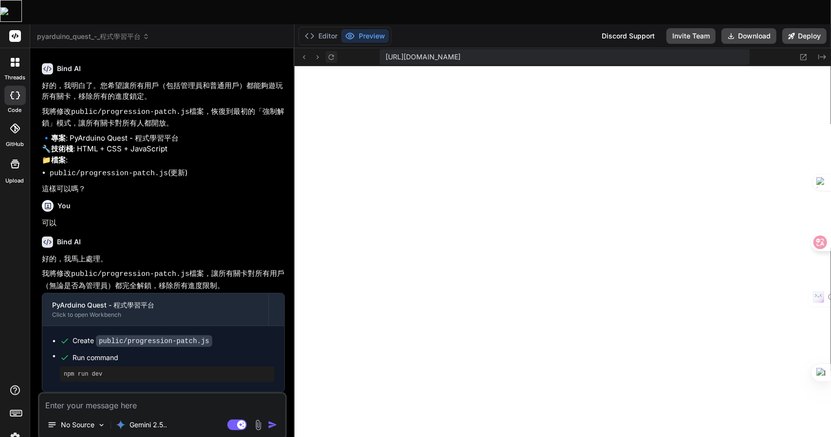
click at [334, 53] on icon at bounding box center [331, 57] width 8 height 8
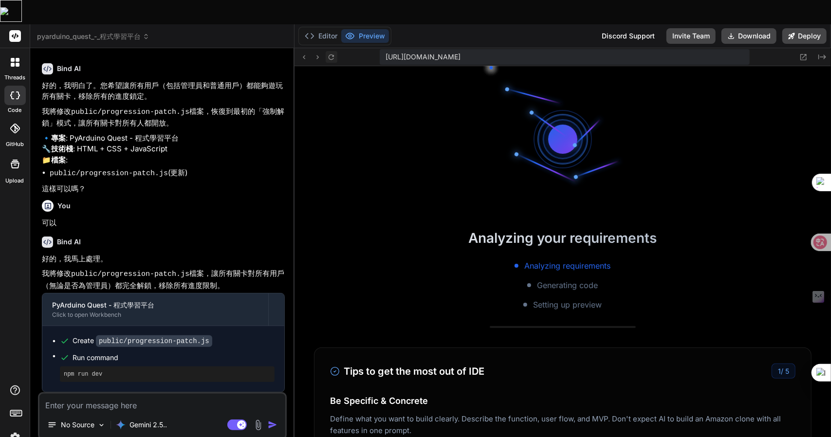
scroll to position [4254, 0]
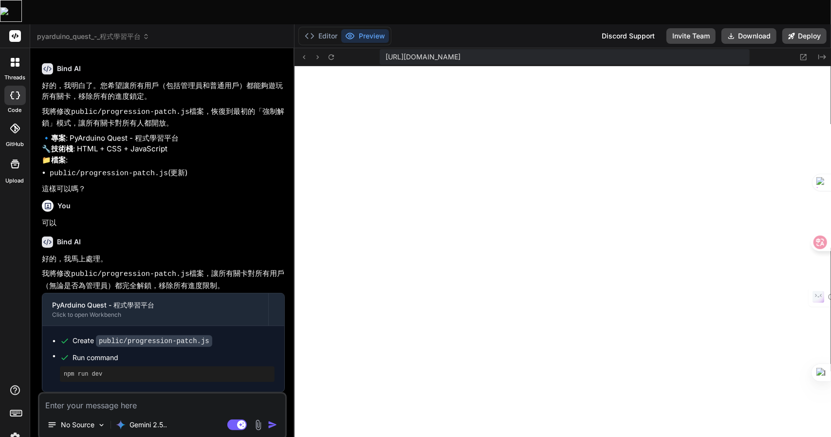
click at [87, 394] on textarea at bounding box center [162, 403] width 246 height 18
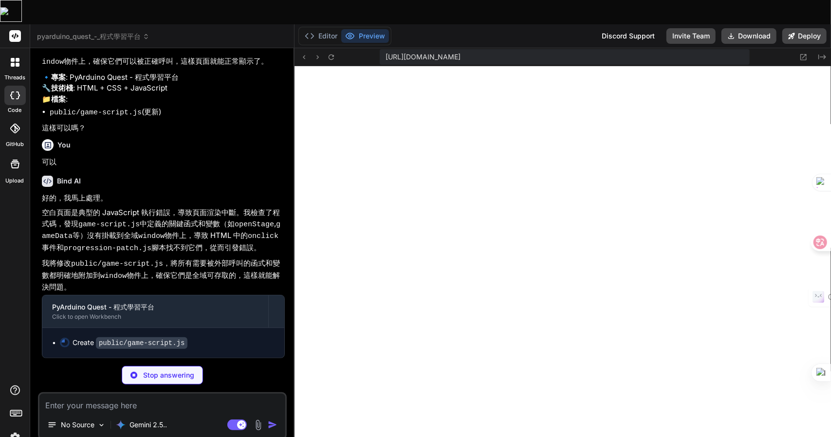
scroll to position [4228, 0]
click at [201, 193] on p "好的，我馬上處理。" at bounding box center [163, 198] width 243 height 11
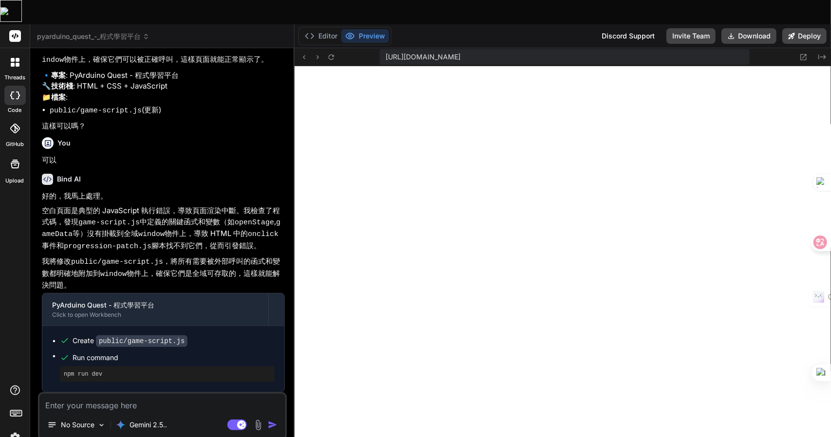
scroll to position [4231, 0]
click at [148, 420] on p "Gemini 2.5.." at bounding box center [148, 425] width 37 height 10
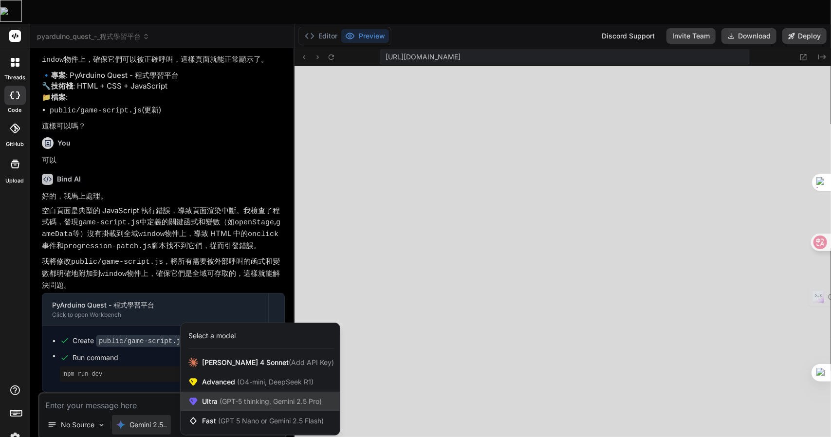
click at [244, 392] on div "Ultra (GPT-5 thinking, Gemini 2.5 Pro)" at bounding box center [260, 401] width 159 height 19
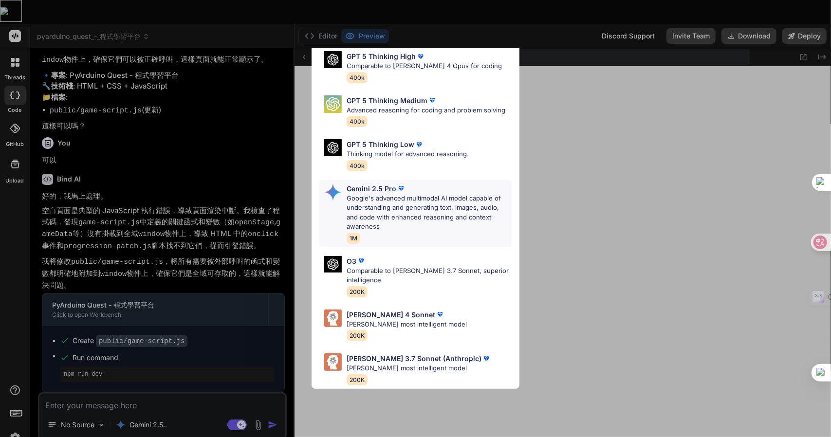
scroll to position [0, 0]
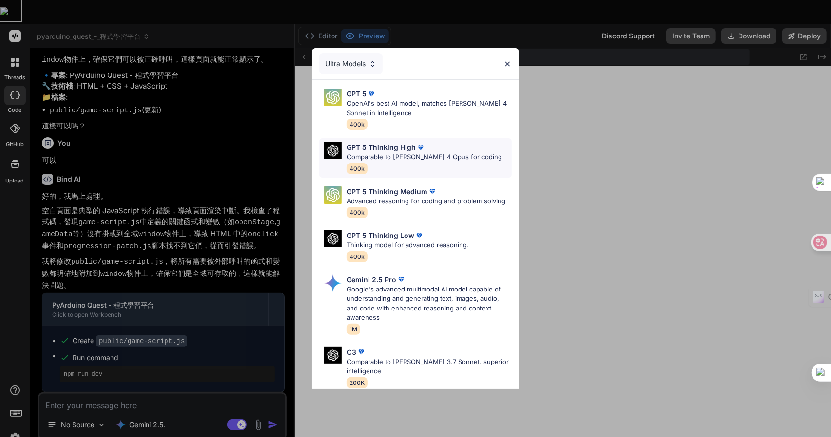
click at [452, 157] on p "Comparable to [PERSON_NAME] 4 Opus for coding" at bounding box center [424, 157] width 155 height 10
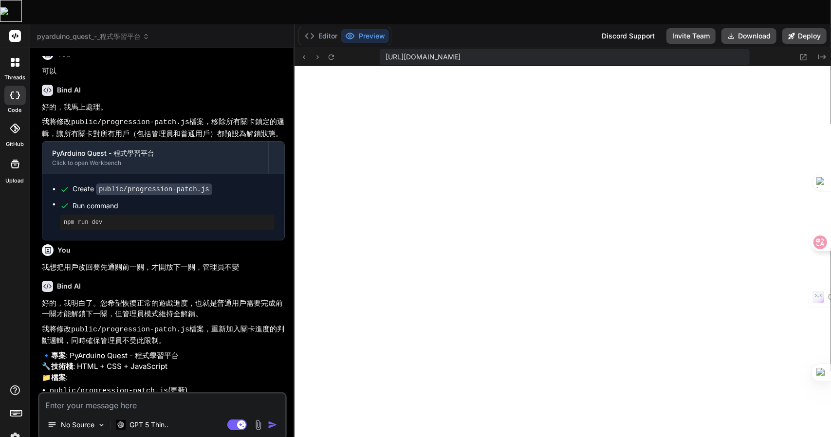
scroll to position [2746, 0]
drag, startPoint x: 250, startPoint y: 299, endPoint x: 44, endPoint y: 304, distance: 206.0
click at [44, 274] on p "我想把用戶改回要先通關前一關，才開放下一關，管理員不變" at bounding box center [163, 267] width 243 height 11
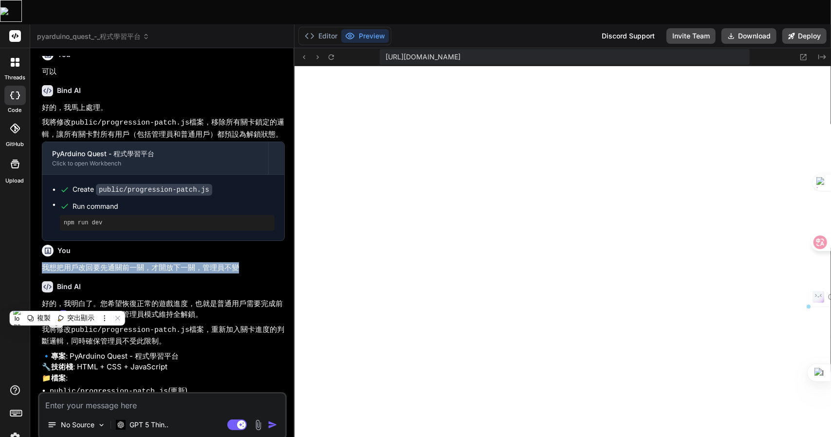
copy p "我想把用戶改回要先通關前一關，才開放下一關，管理員不變"
click at [115, 394] on textarea at bounding box center [162, 403] width 246 height 18
paste textarea "我想把用戶改回要先通關前一關，才開放下一關，管理員不變"
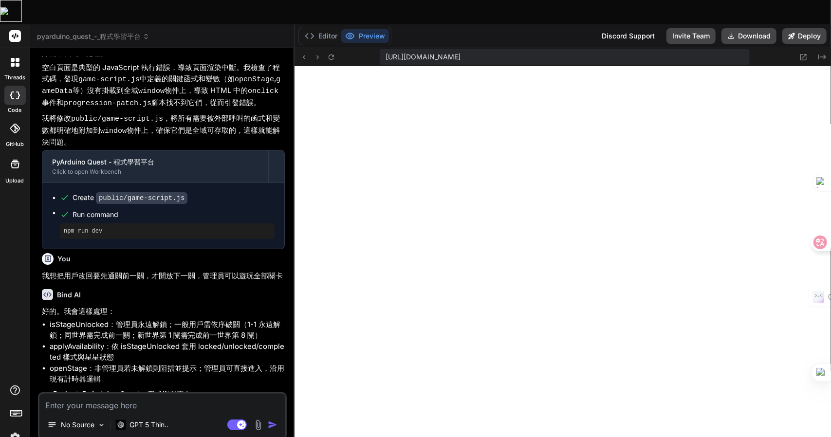
scroll to position [4455, 0]
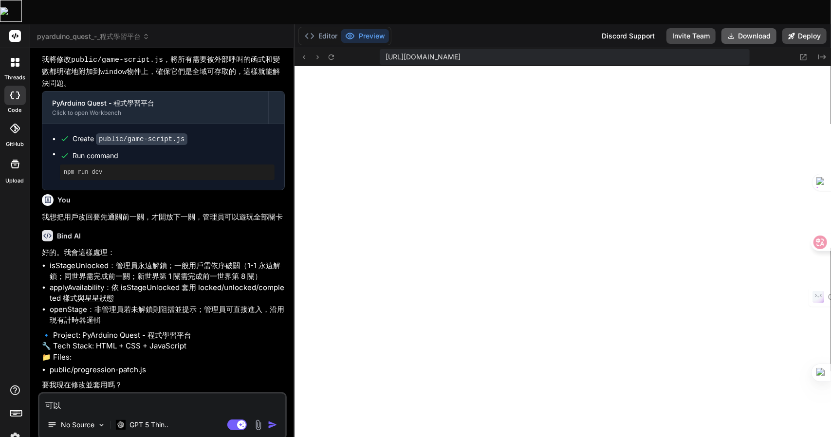
click at [744, 28] on button "Download" at bounding box center [749, 36] width 55 height 16
click at [100, 394] on textarea "可以" at bounding box center [162, 403] width 246 height 18
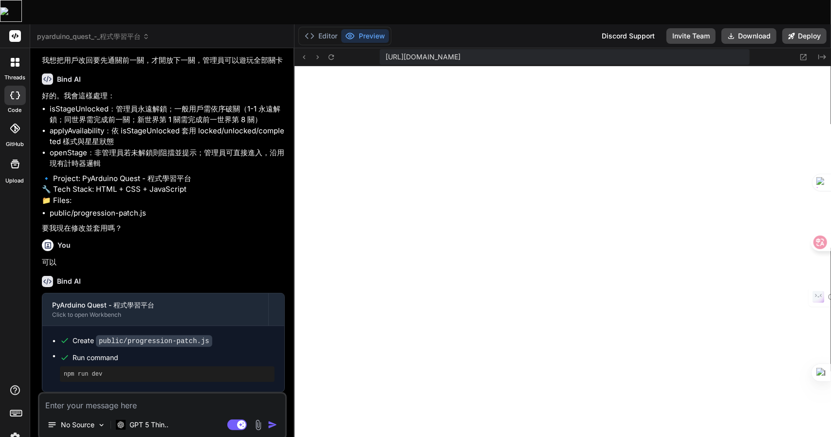
scroll to position [5053, 0]
